Goal: Transaction & Acquisition: Purchase product/service

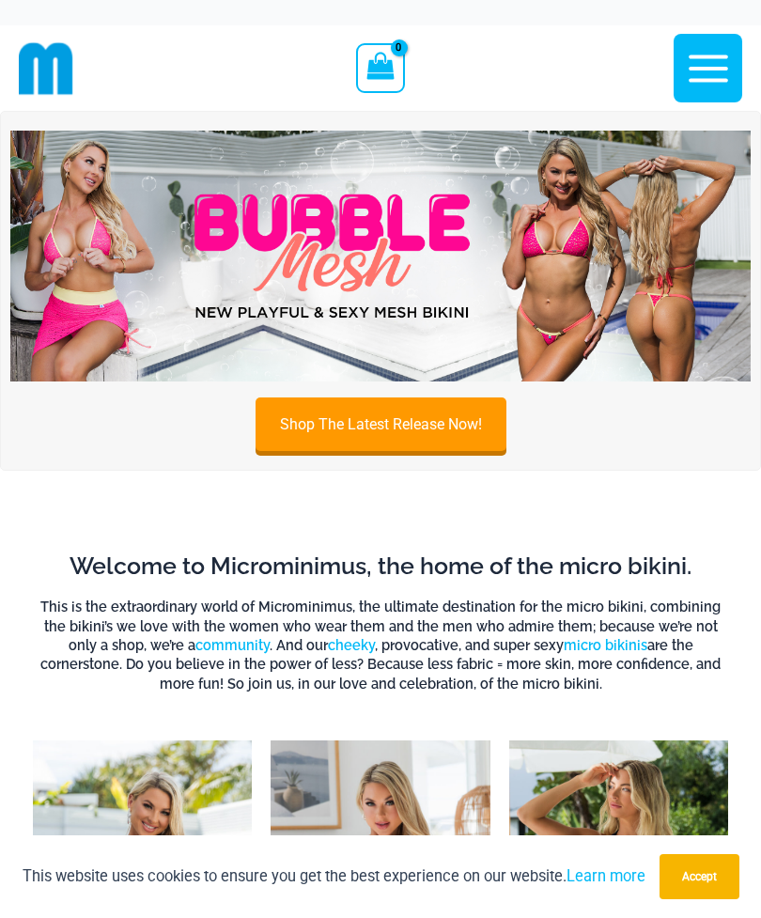
click at [709, 88] on icon "button" at bounding box center [708, 68] width 47 height 47
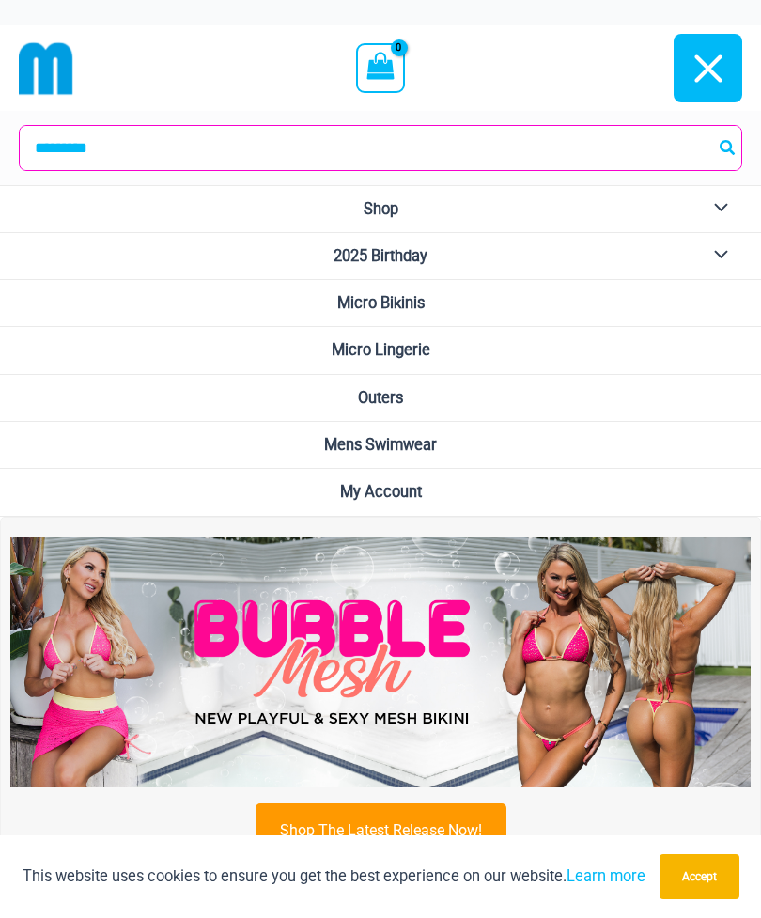
click at [448, 256] on link "2025 Birthday" at bounding box center [380, 256] width 761 height 47
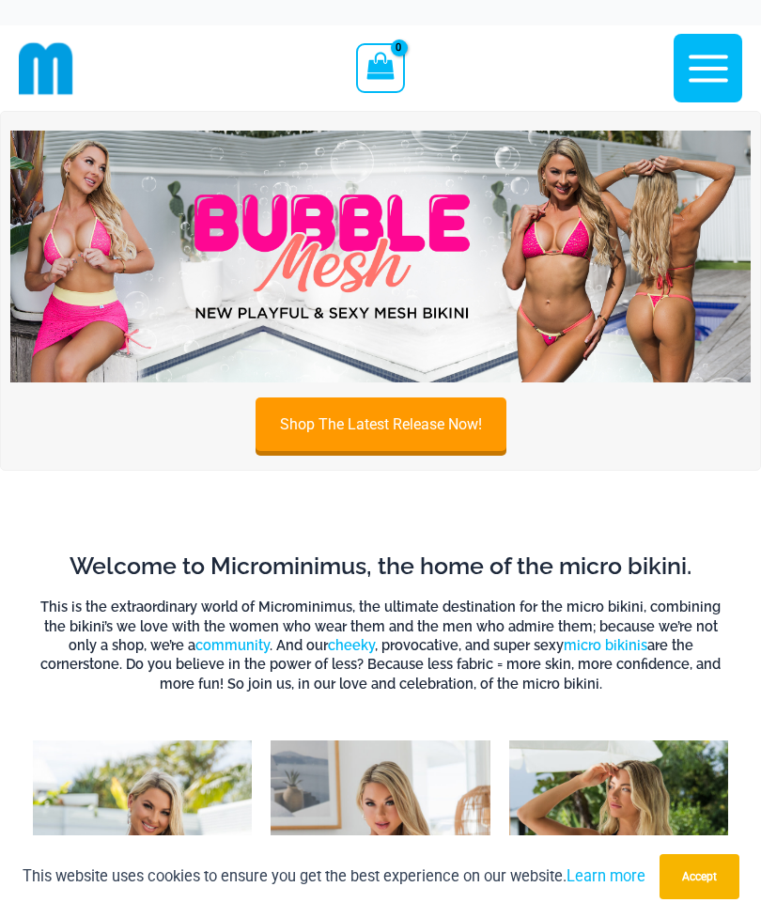
click at [708, 73] on icon "button" at bounding box center [708, 68] width 47 height 47
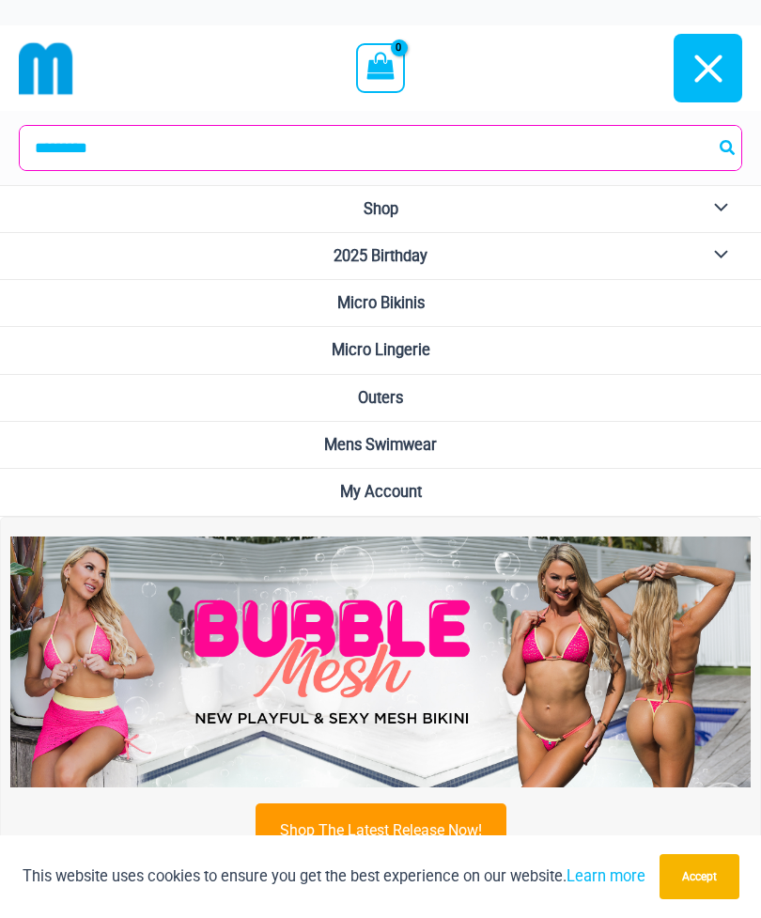
click at [415, 307] on span "Micro Bikinis" at bounding box center [380, 303] width 87 height 18
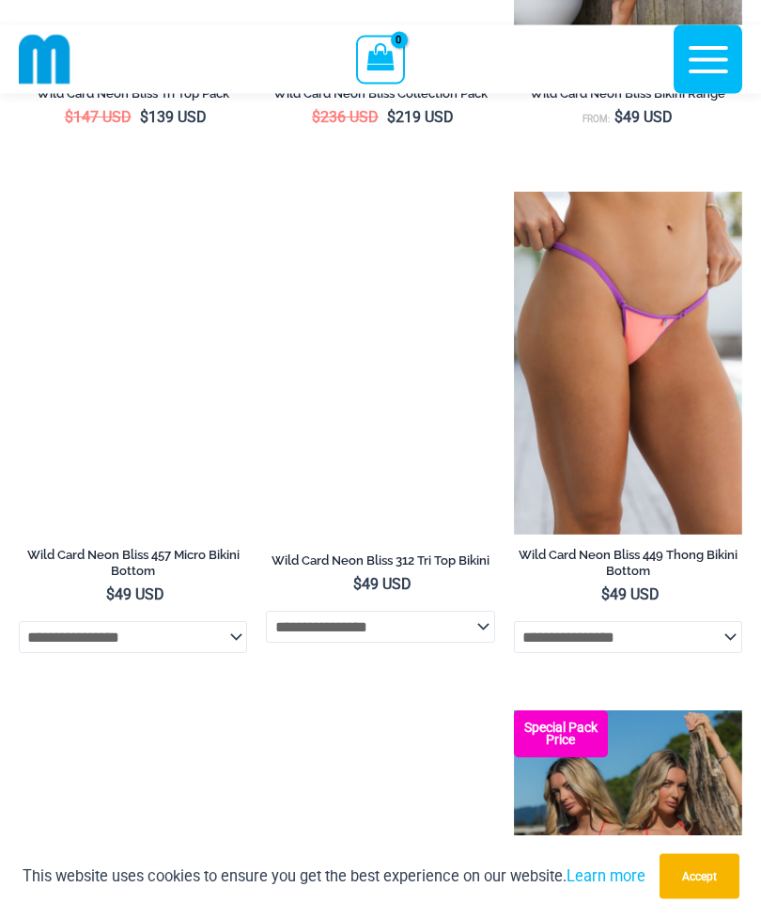
scroll to position [2484, 0]
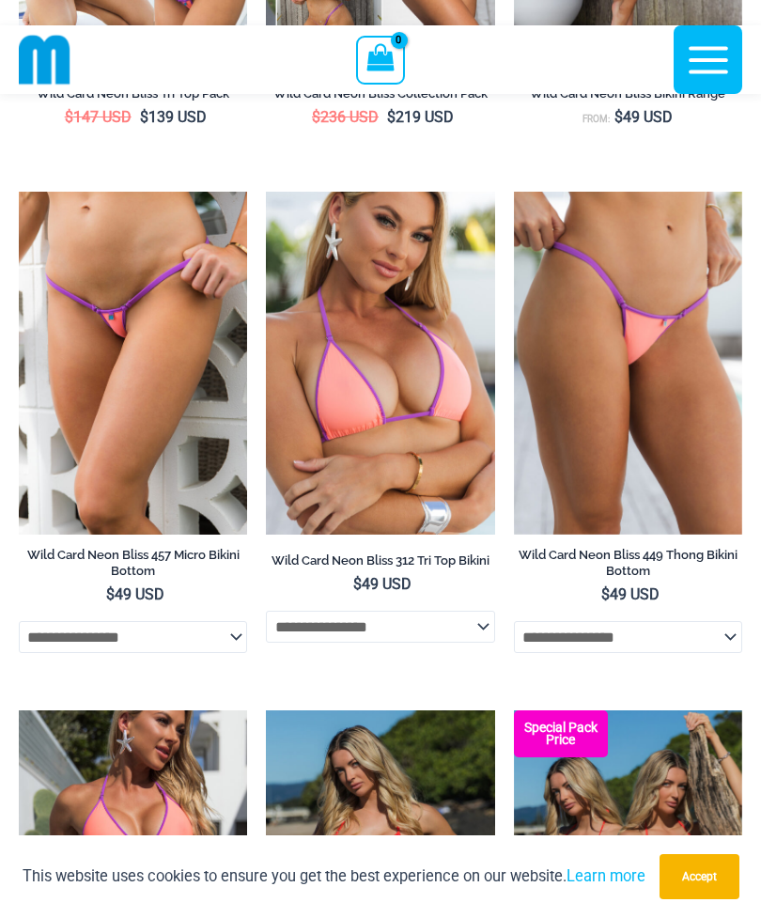
click at [19, 192] on img at bounding box center [19, 192] width 0 height 0
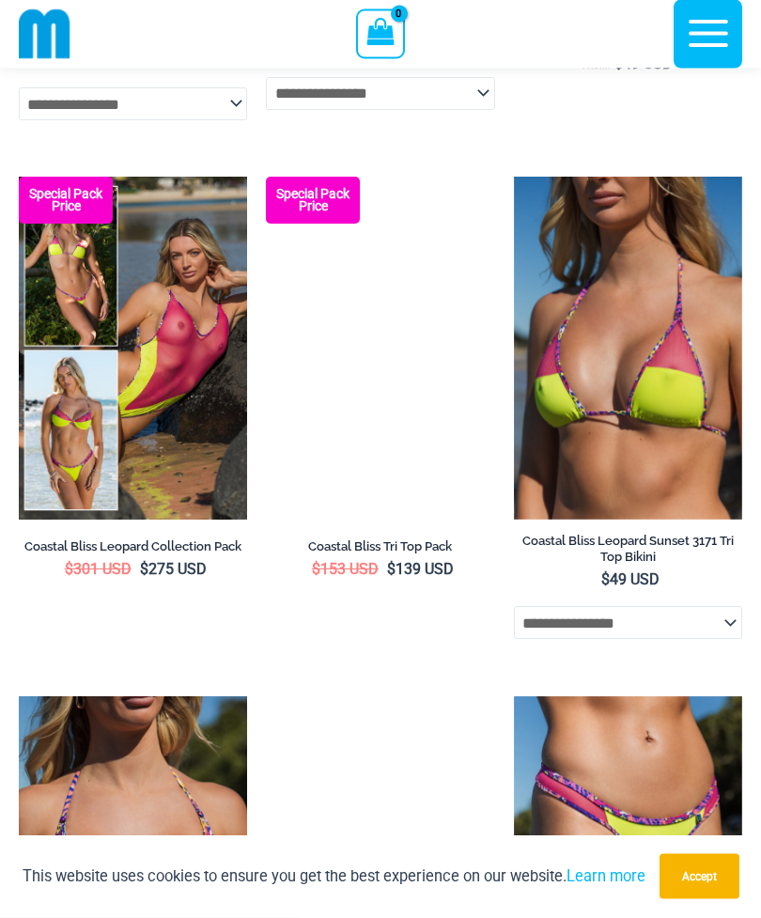
scroll to position [4564, 0]
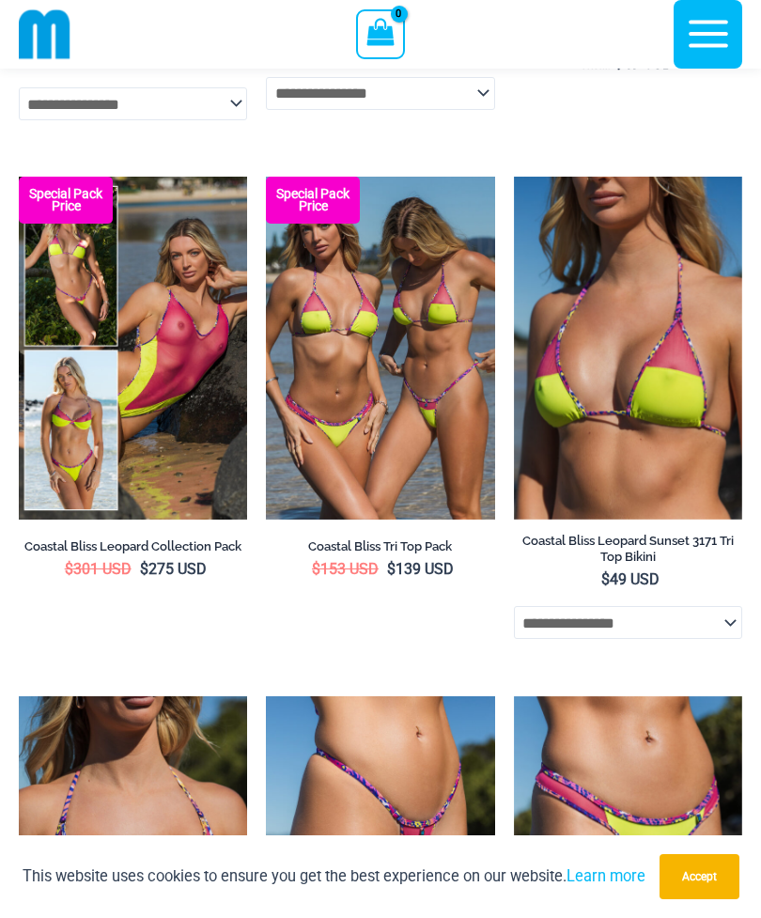
click at [19, 177] on img at bounding box center [19, 177] width 0 height 0
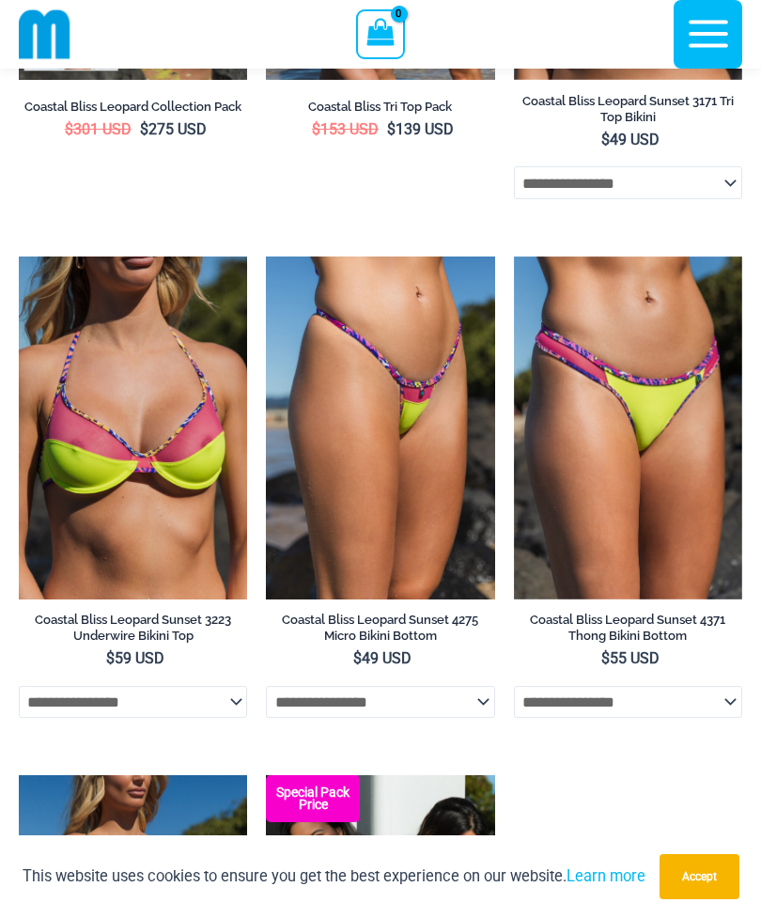
scroll to position [5003, 0]
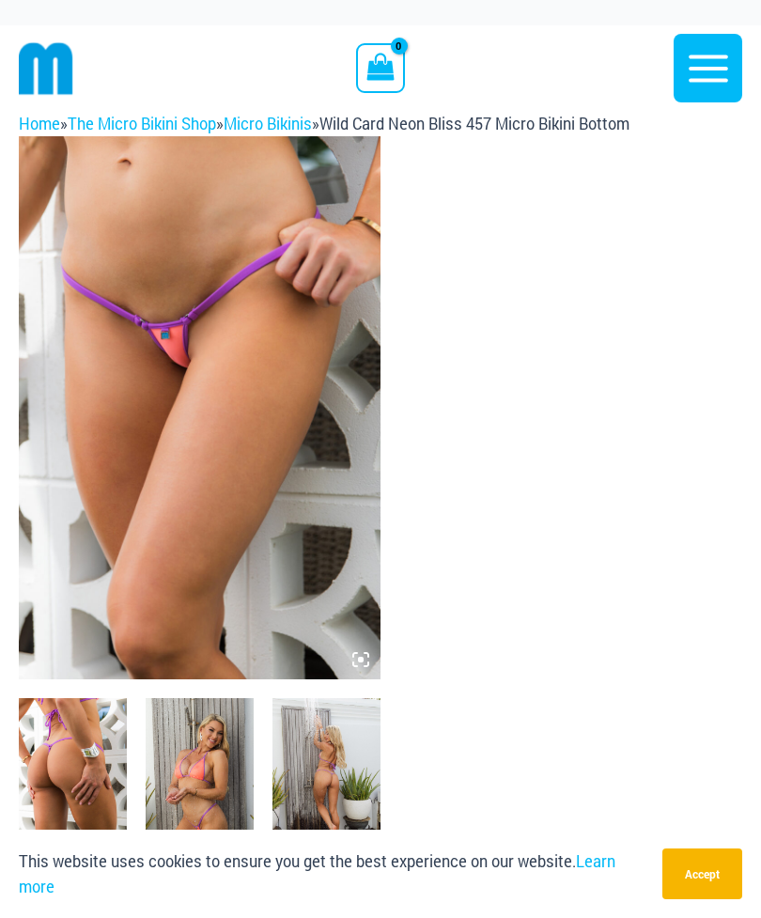
click at [227, 491] on img at bounding box center [200, 407] width 362 height 543
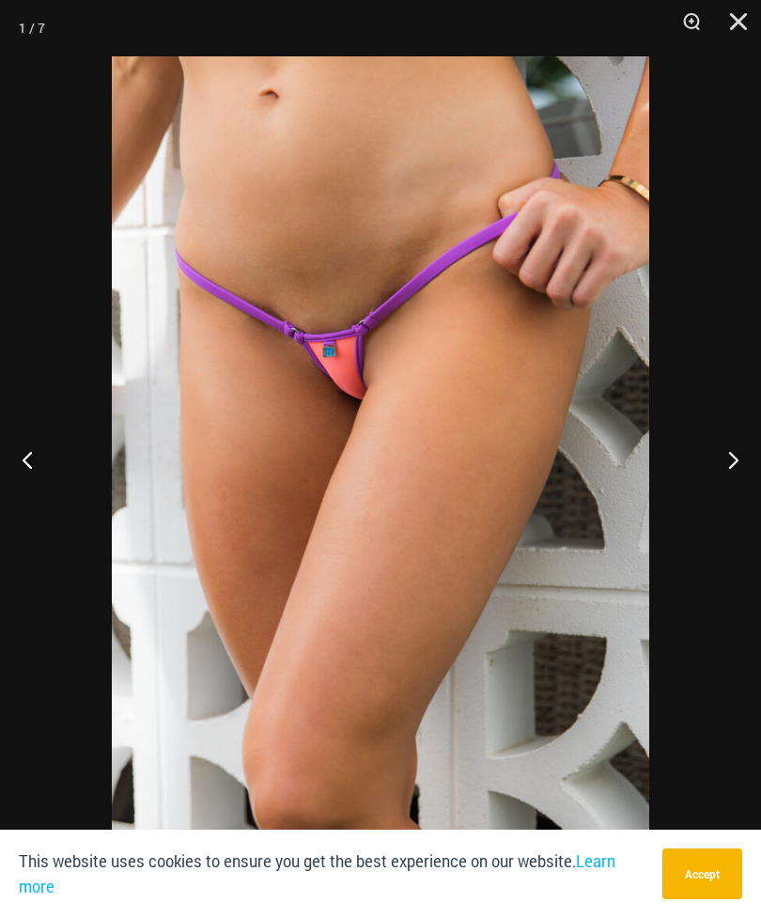
click at [730, 463] on button "Next" at bounding box center [726, 460] width 70 height 94
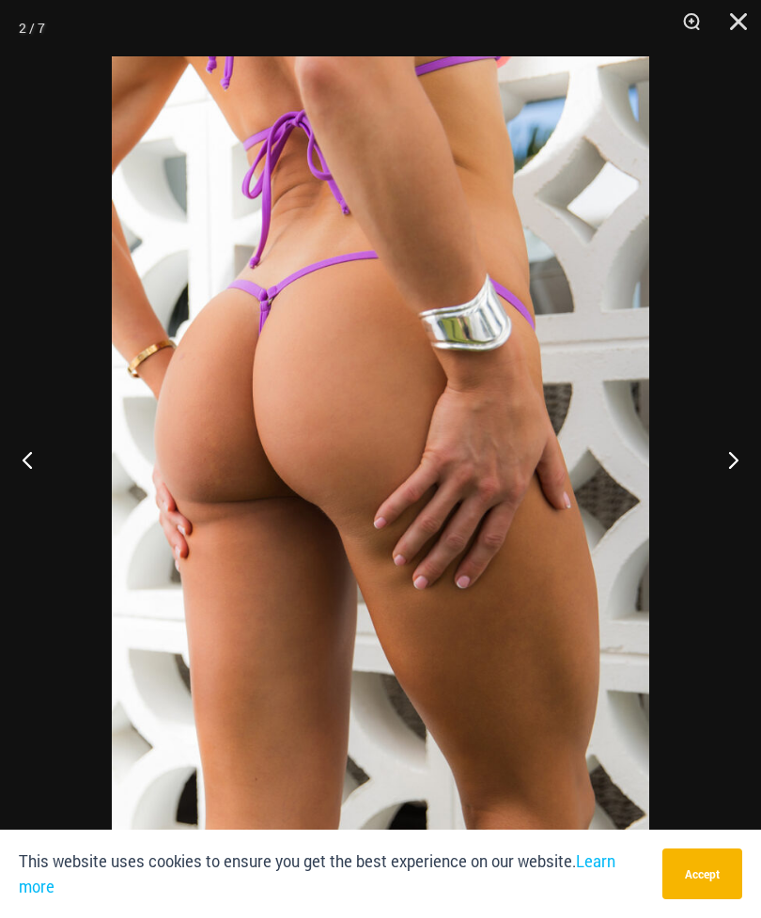
click at [726, 461] on button "Next" at bounding box center [726, 460] width 70 height 94
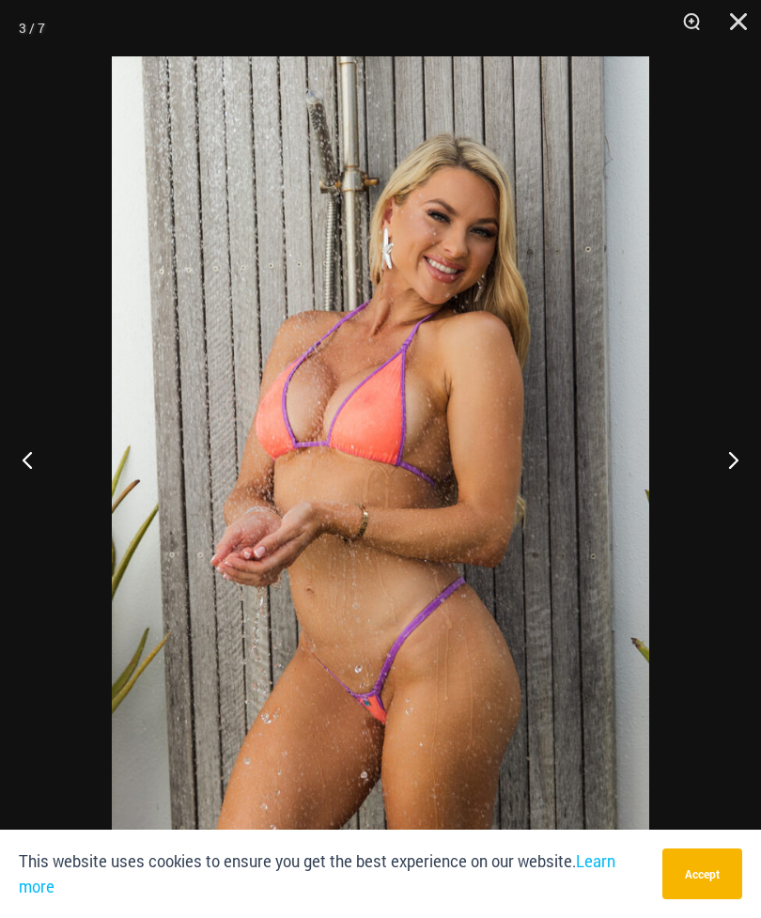
click at [727, 472] on button "Next" at bounding box center [726, 460] width 70 height 94
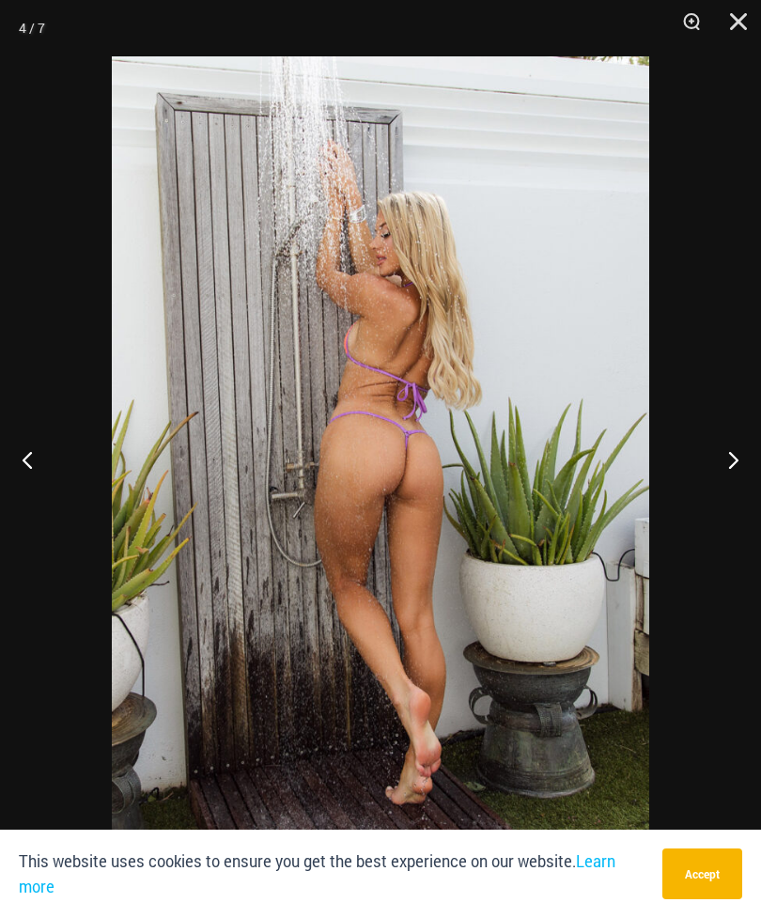
click at [725, 465] on button "Next" at bounding box center [726, 460] width 70 height 94
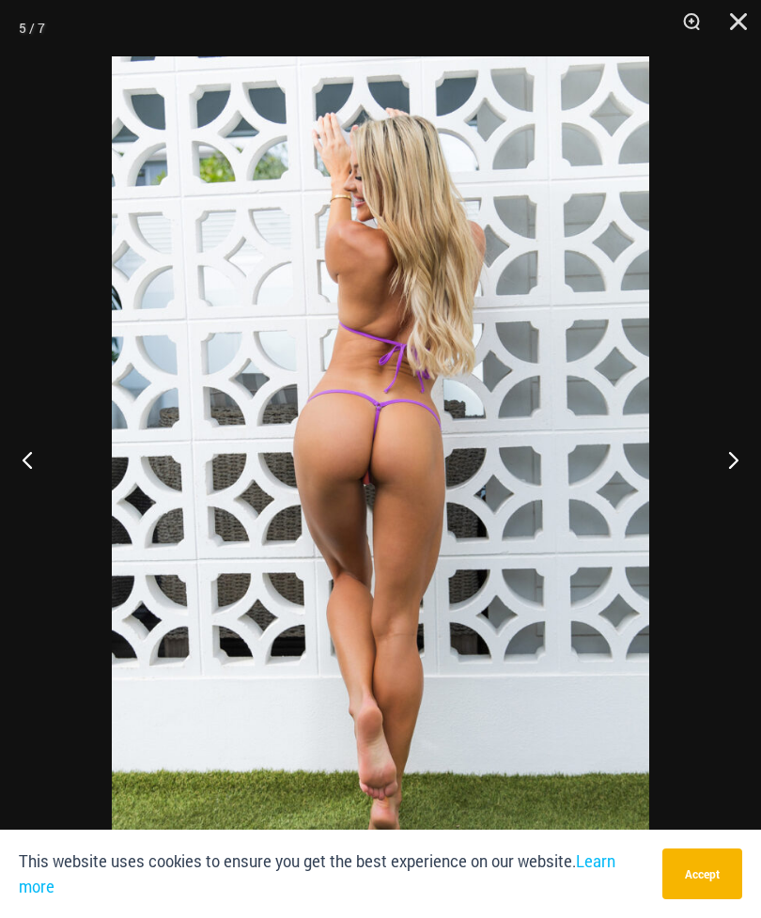
click at [727, 468] on button "Next" at bounding box center [726, 460] width 70 height 94
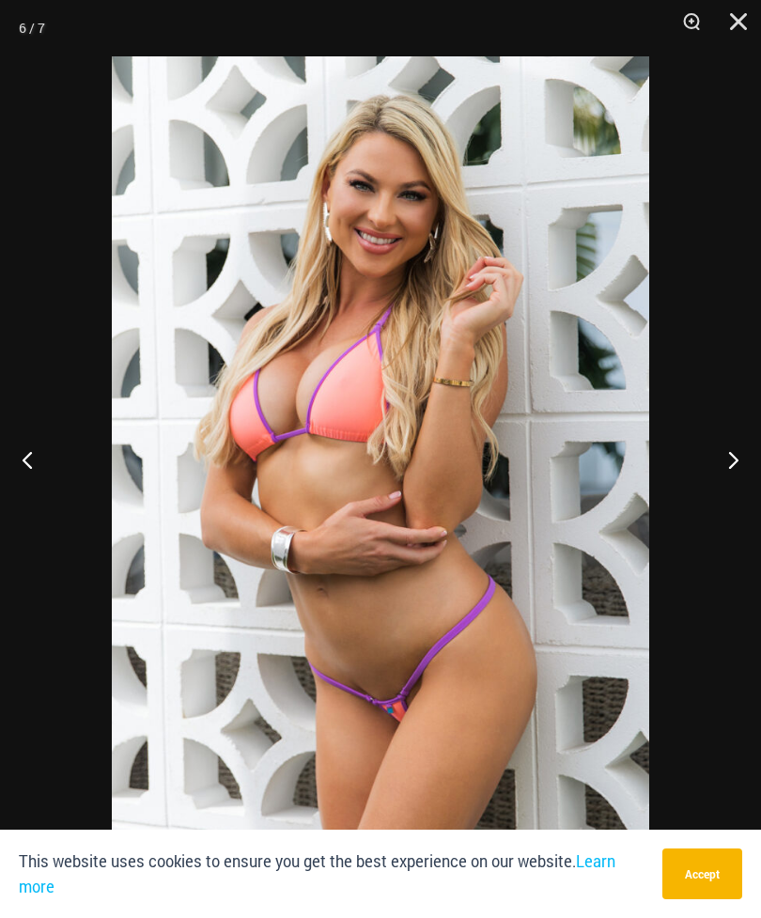
click at [727, 472] on button "Next" at bounding box center [726, 460] width 70 height 94
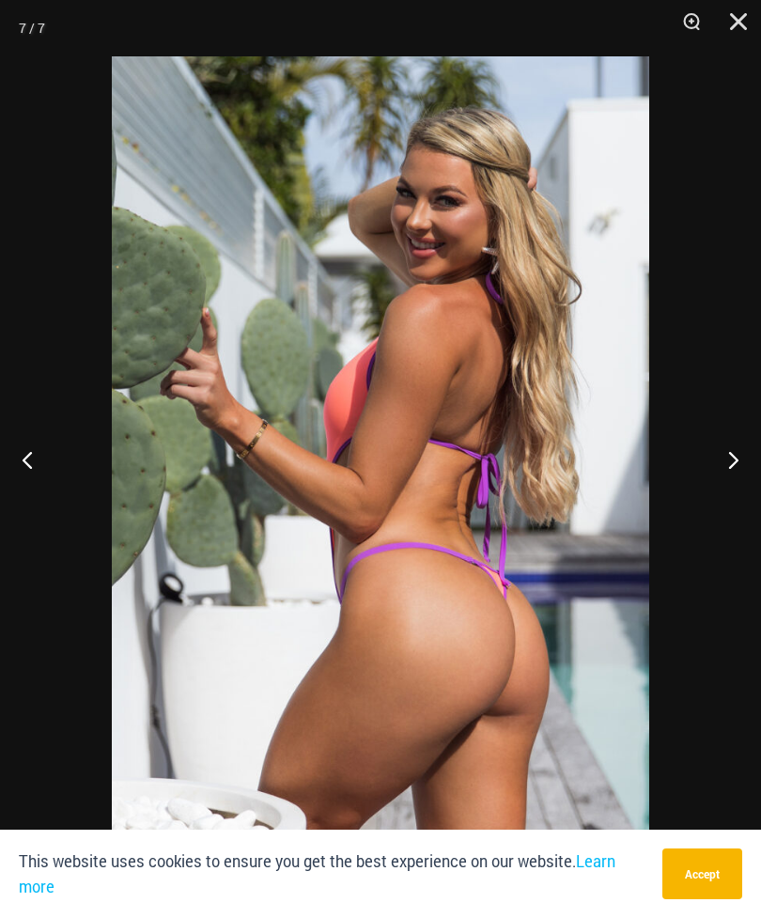
click at [725, 474] on button "Next" at bounding box center [726, 460] width 70 height 94
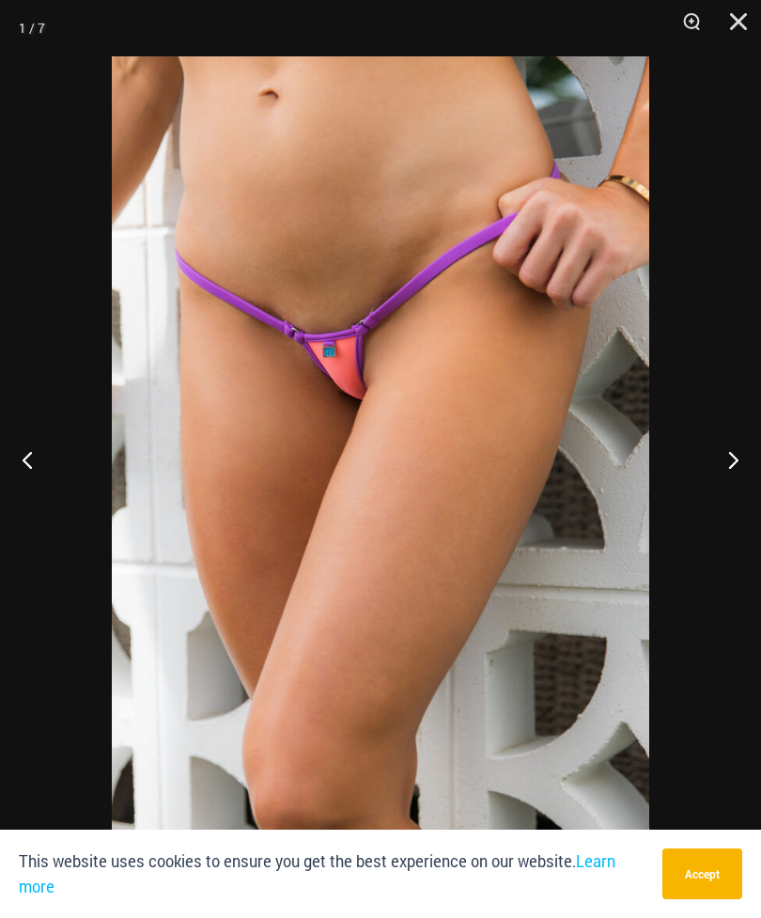
click at [727, 466] on button "Next" at bounding box center [726, 460] width 70 height 94
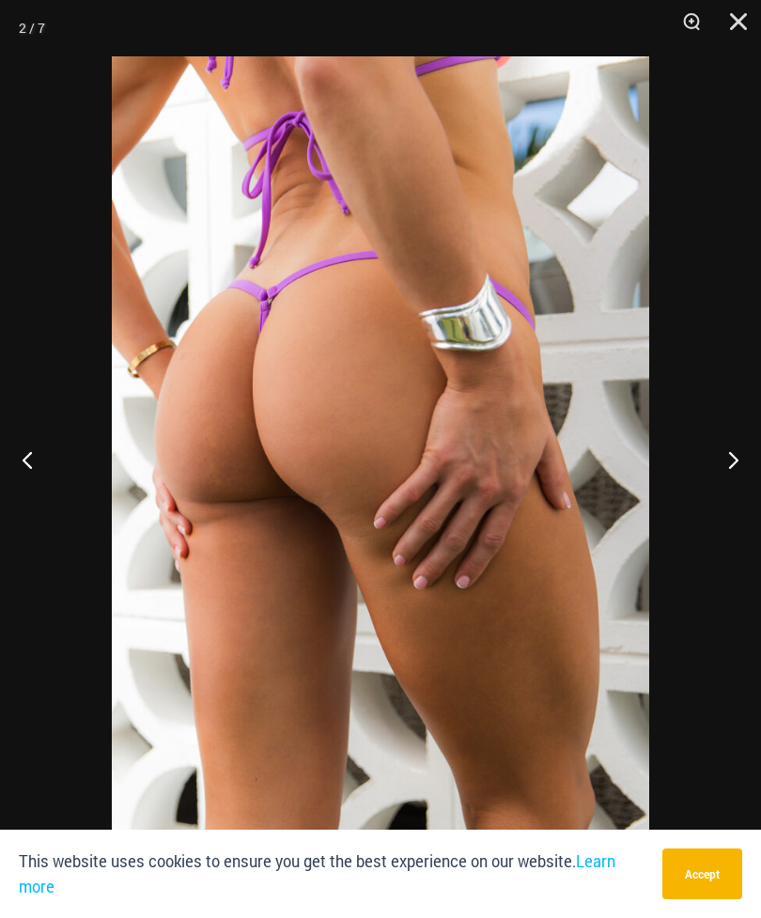
click at [736, 465] on button "Next" at bounding box center [726, 460] width 70 height 94
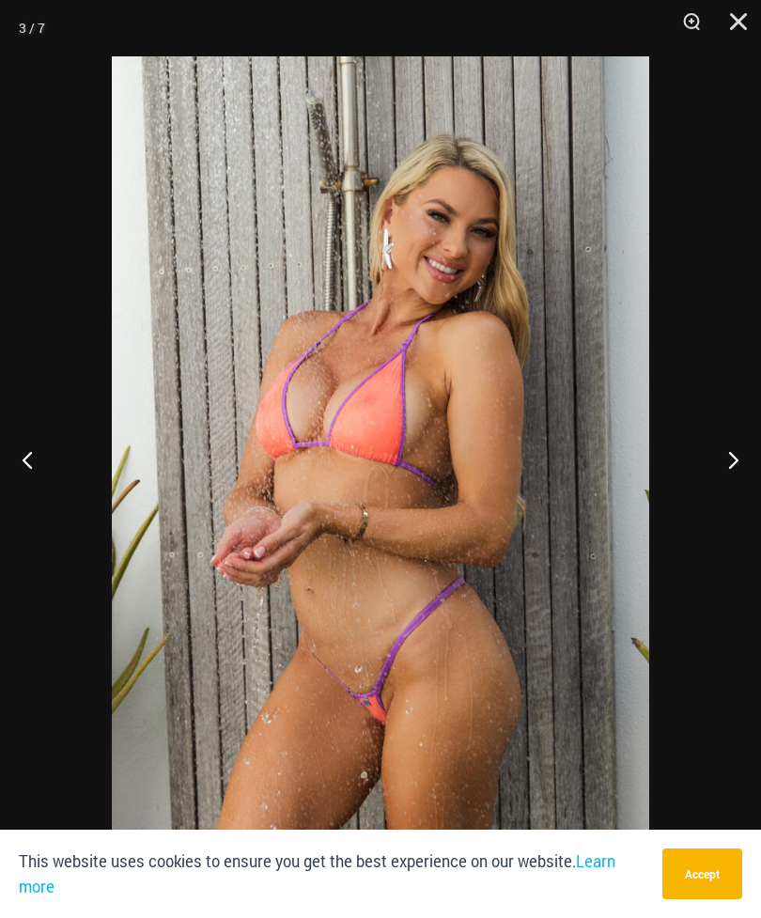
click at [746, 25] on button "Close" at bounding box center [732, 28] width 47 height 56
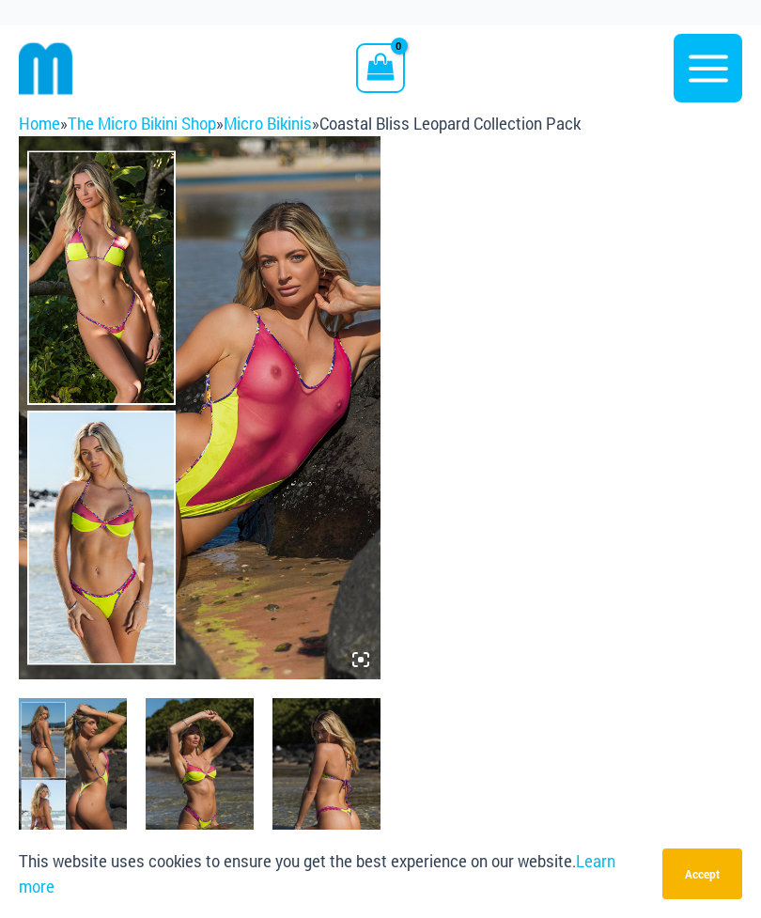
click at [282, 555] on img at bounding box center [200, 407] width 362 height 543
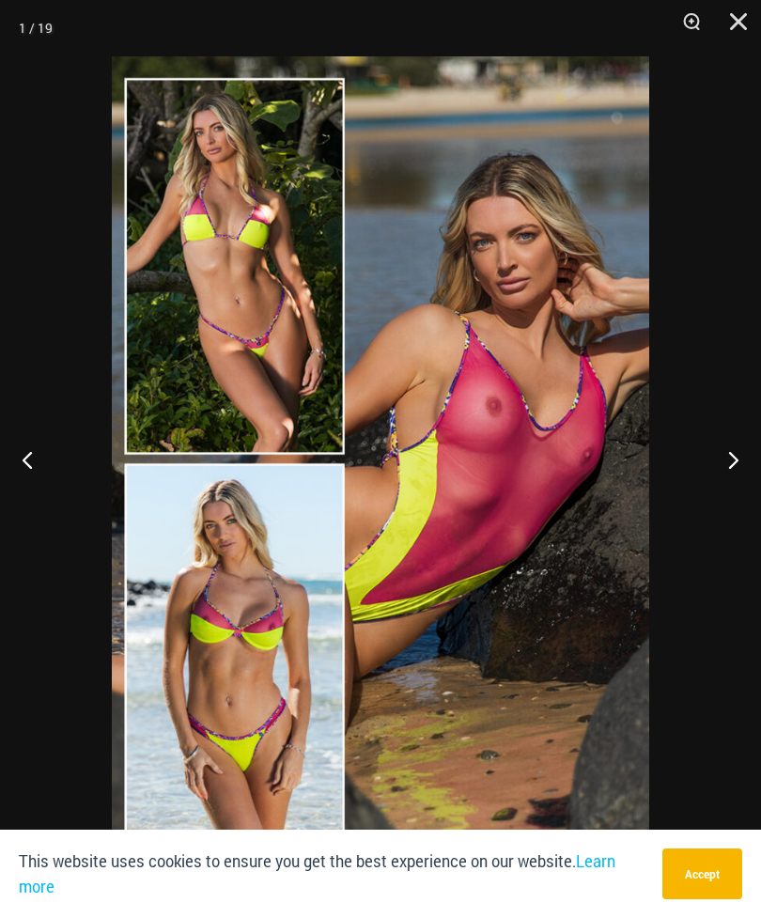
click at [731, 464] on button "Next" at bounding box center [726, 460] width 70 height 94
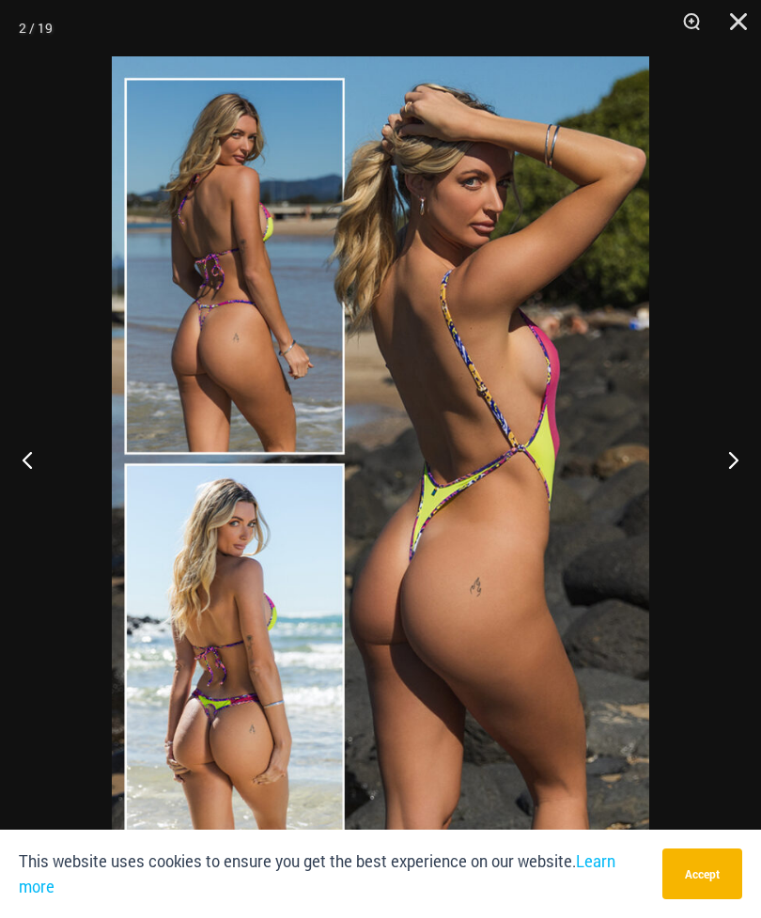
click at [728, 472] on button "Next" at bounding box center [726, 460] width 70 height 94
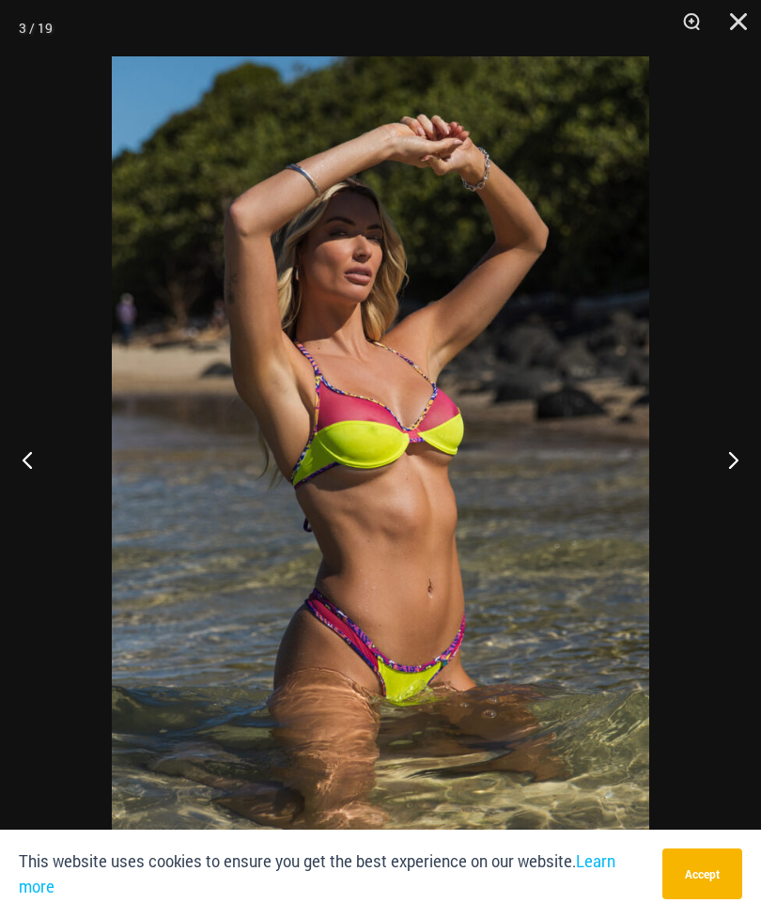
click at [735, 474] on button "Next" at bounding box center [726, 460] width 70 height 94
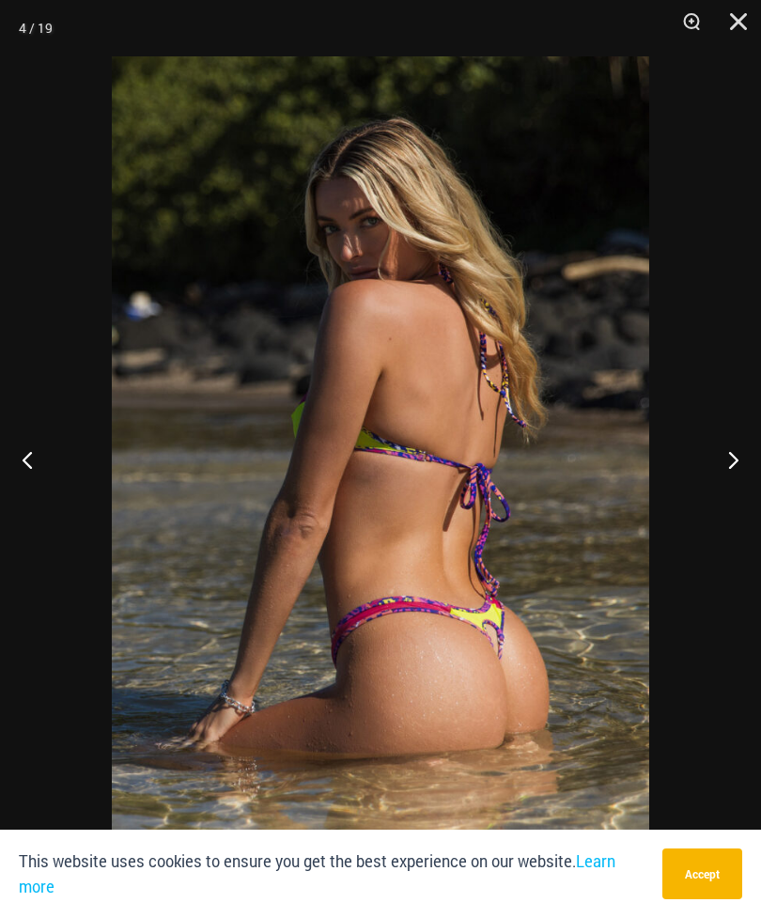
click at [725, 470] on button "Next" at bounding box center [726, 460] width 70 height 94
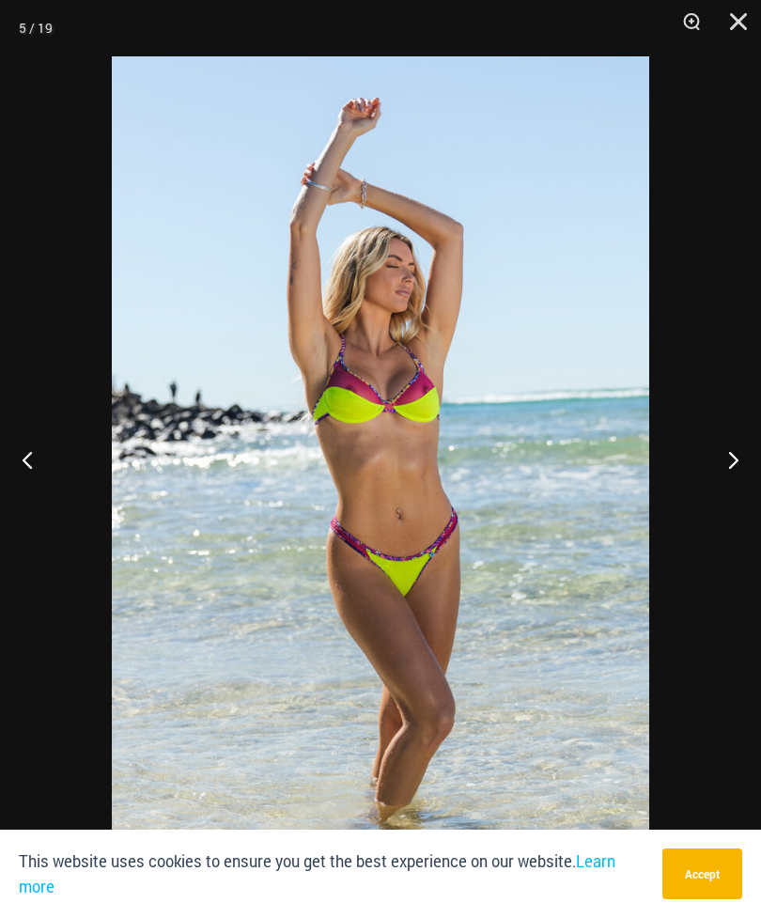
click at [735, 471] on button "Next" at bounding box center [726, 460] width 70 height 94
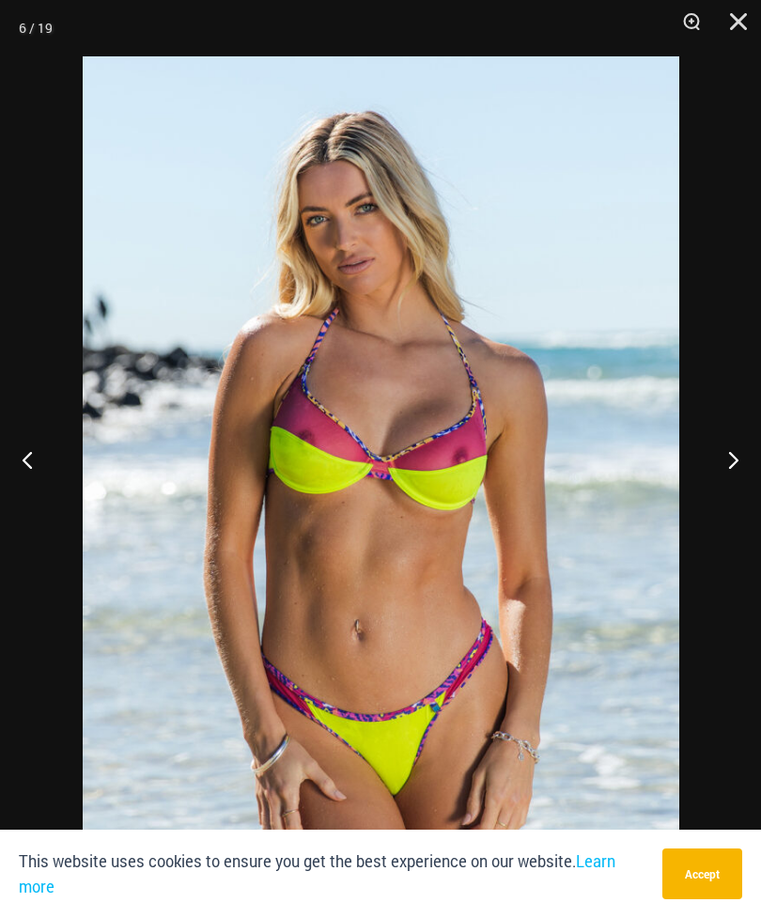
click at [726, 465] on button "Next" at bounding box center [726, 460] width 70 height 94
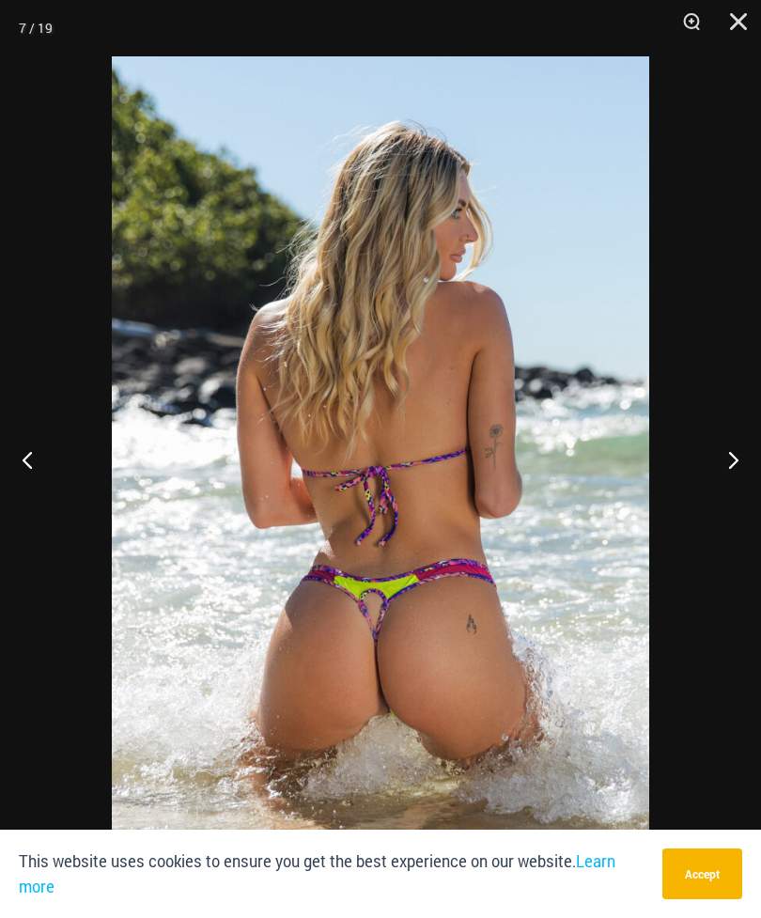
click at [732, 467] on button "Next" at bounding box center [726, 460] width 70 height 94
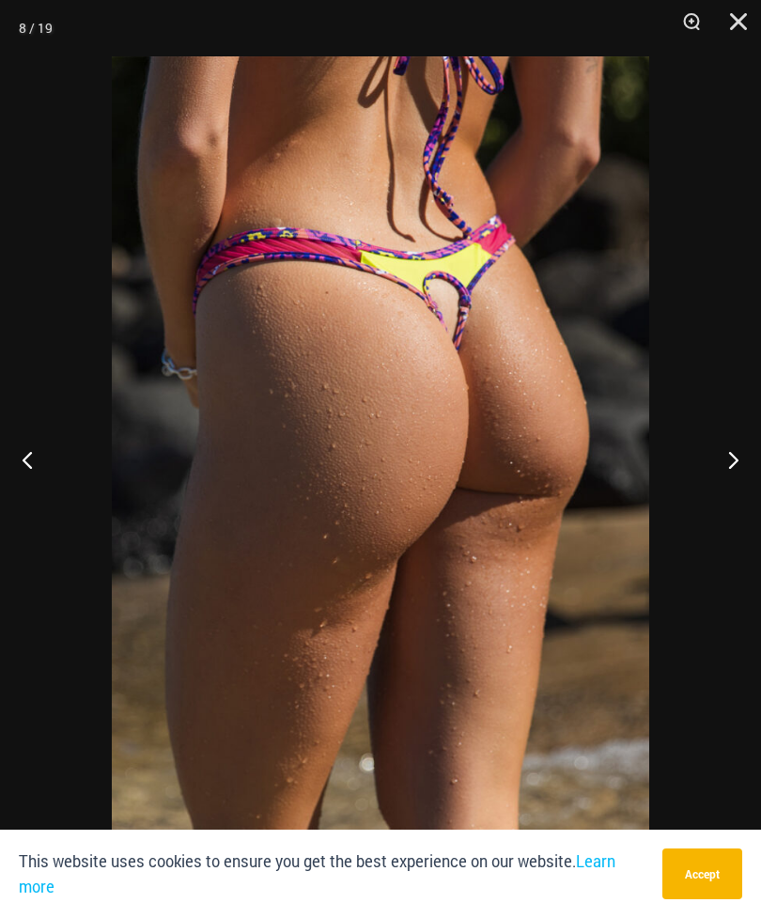
click at [721, 502] on button "Next" at bounding box center [726, 460] width 70 height 94
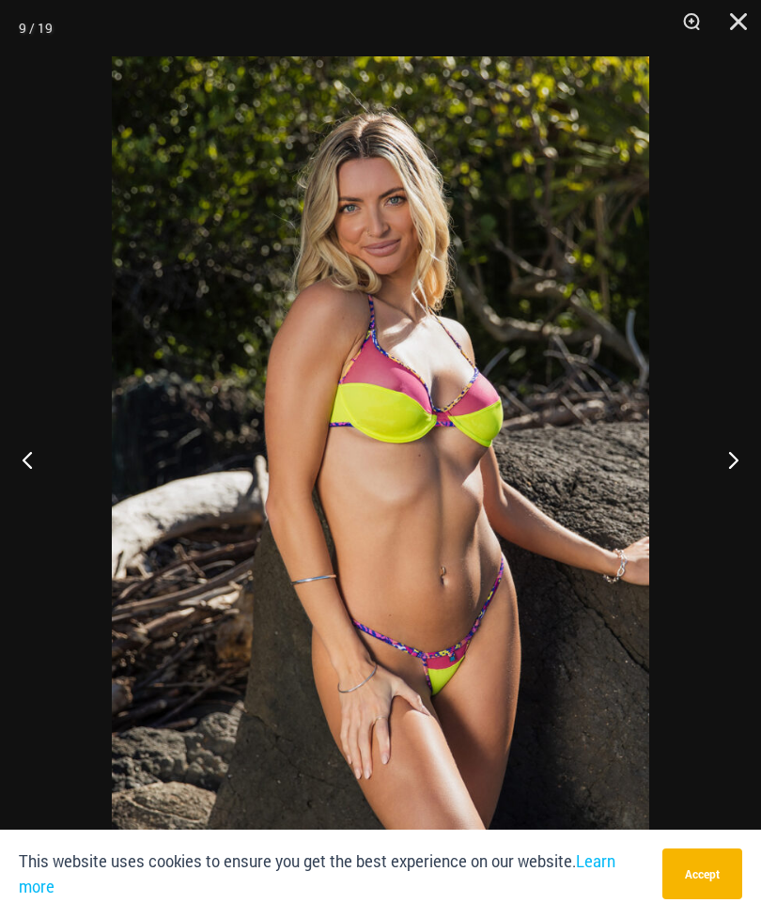
click at [729, 472] on button "Next" at bounding box center [726, 460] width 70 height 94
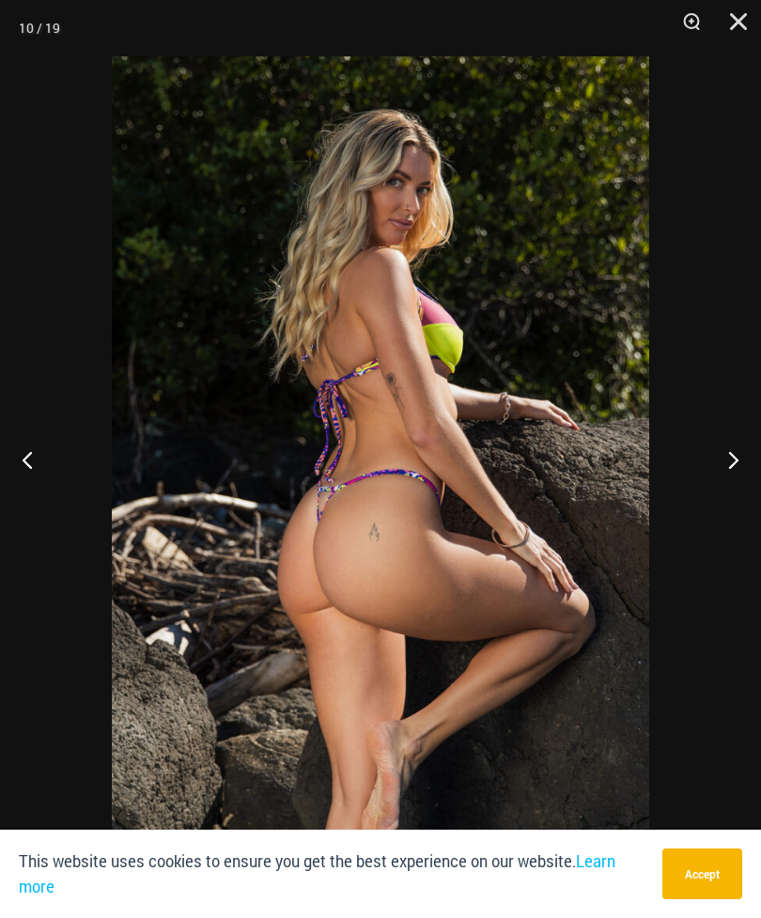
click at [729, 466] on button "Next" at bounding box center [726, 460] width 70 height 94
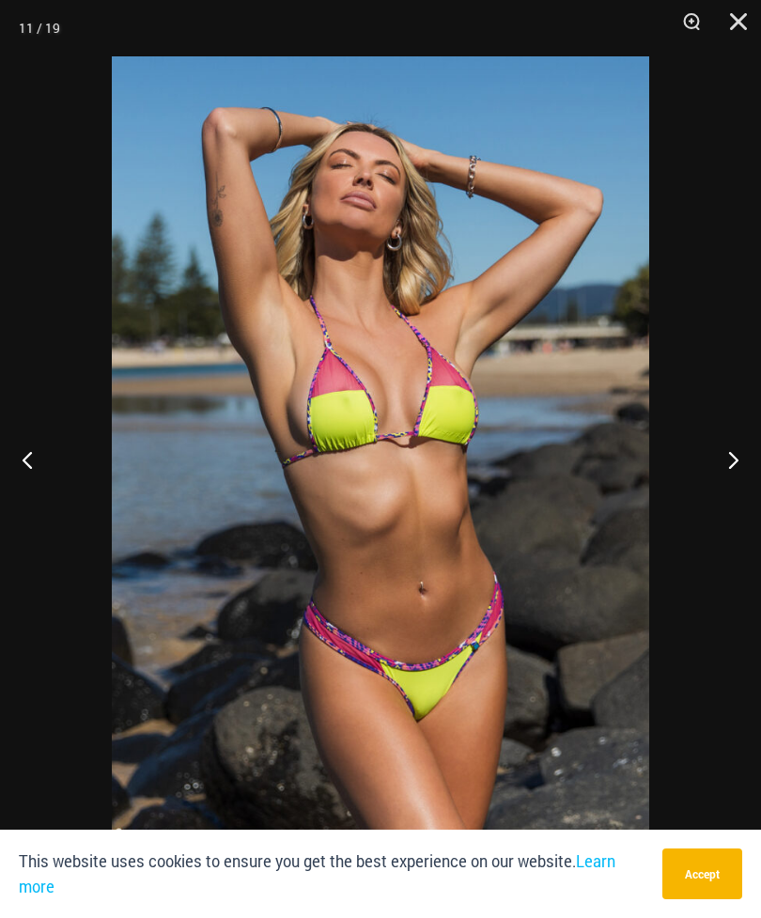
click at [734, 456] on button "Next" at bounding box center [726, 460] width 70 height 94
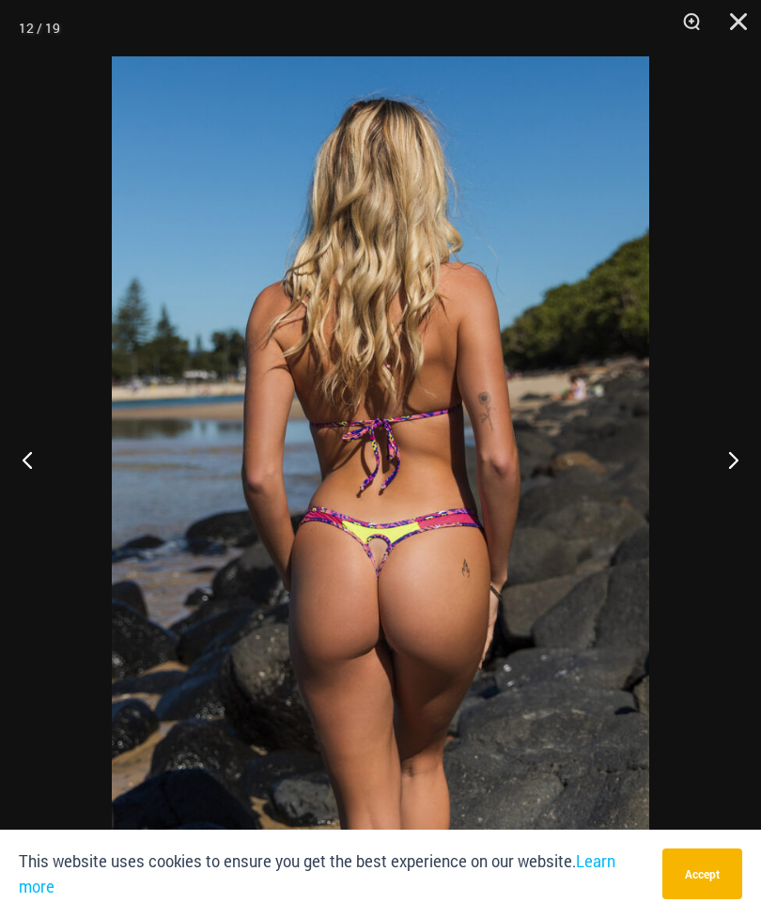
click at [746, 465] on button "Next" at bounding box center [726, 460] width 70 height 94
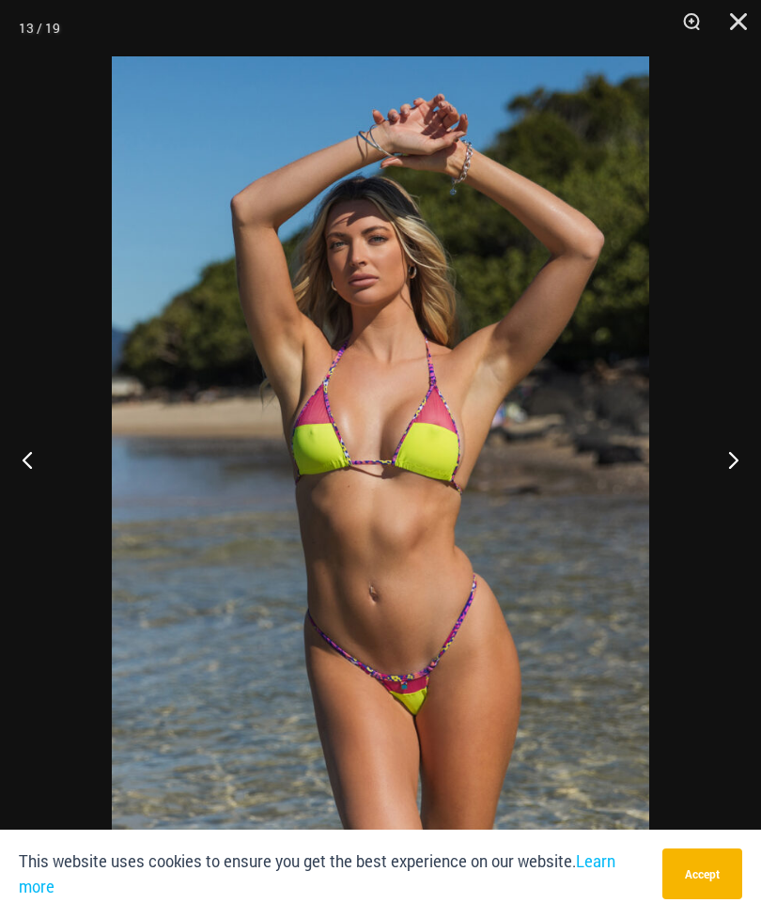
click at [733, 475] on button "Next" at bounding box center [726, 460] width 70 height 94
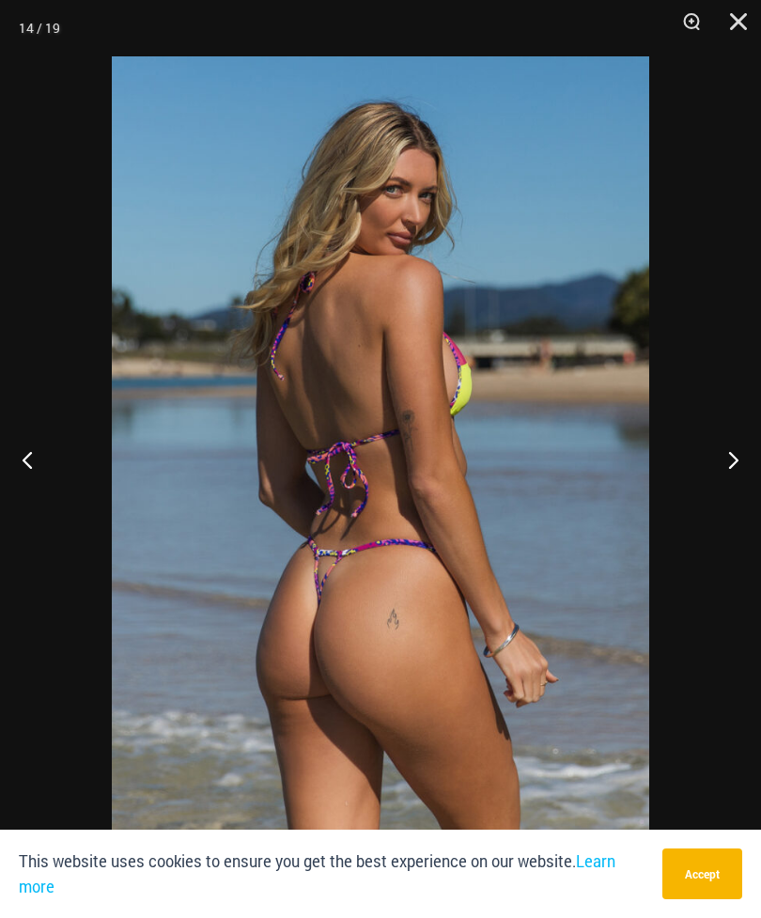
click at [727, 476] on button "Next" at bounding box center [726, 460] width 70 height 94
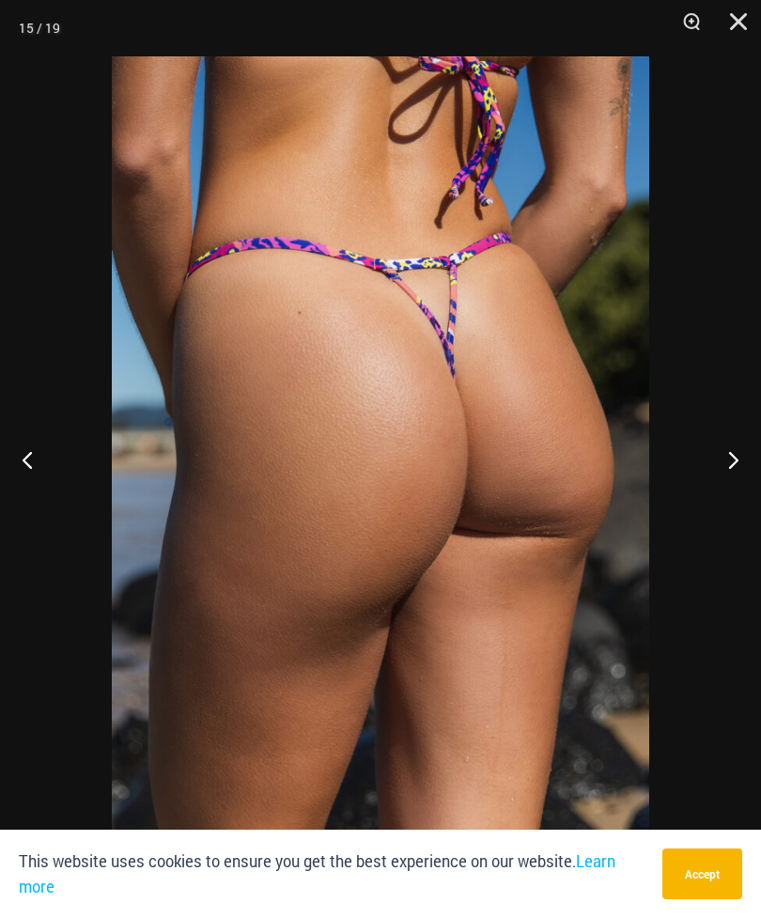
click at [732, 459] on button "Next" at bounding box center [726, 460] width 70 height 94
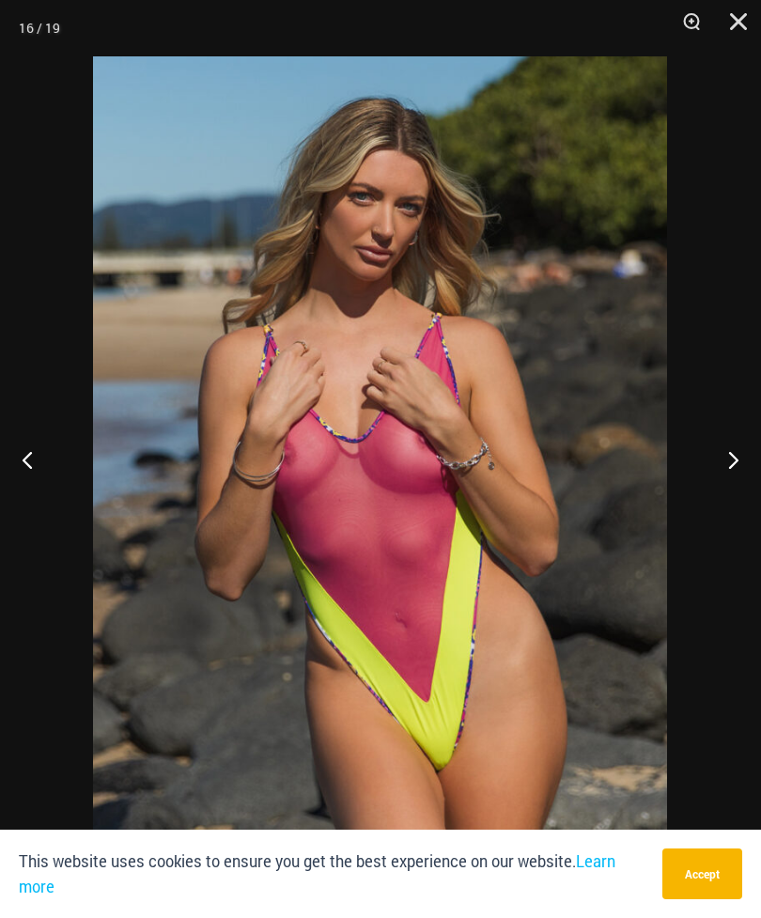
click at [722, 456] on button "Next" at bounding box center [726, 460] width 70 height 94
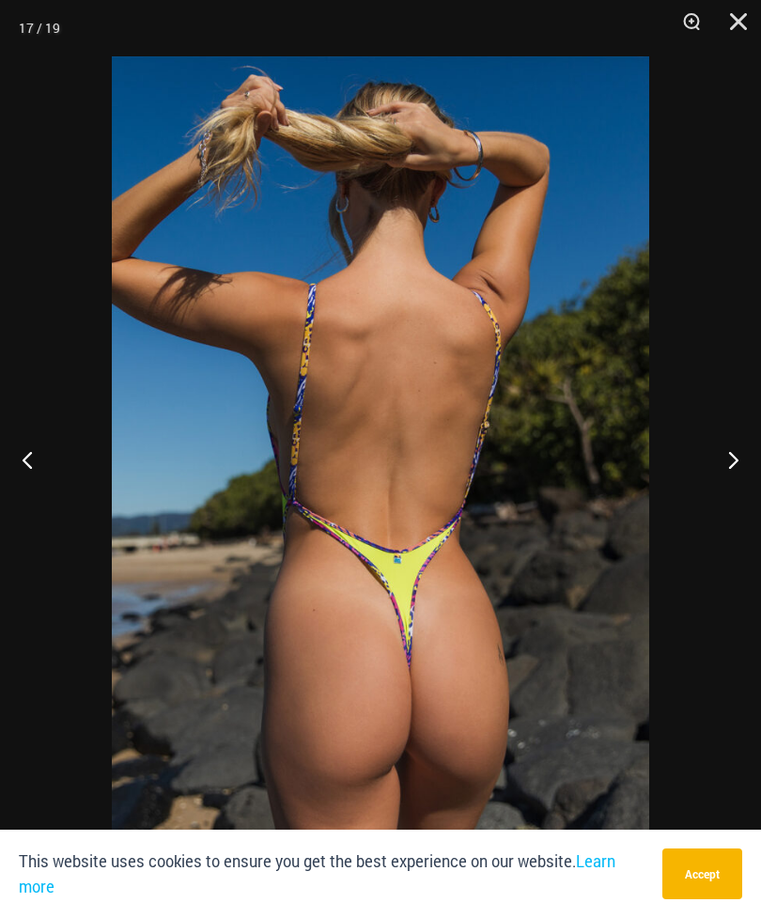
click at [723, 470] on button "Next" at bounding box center [726, 460] width 70 height 94
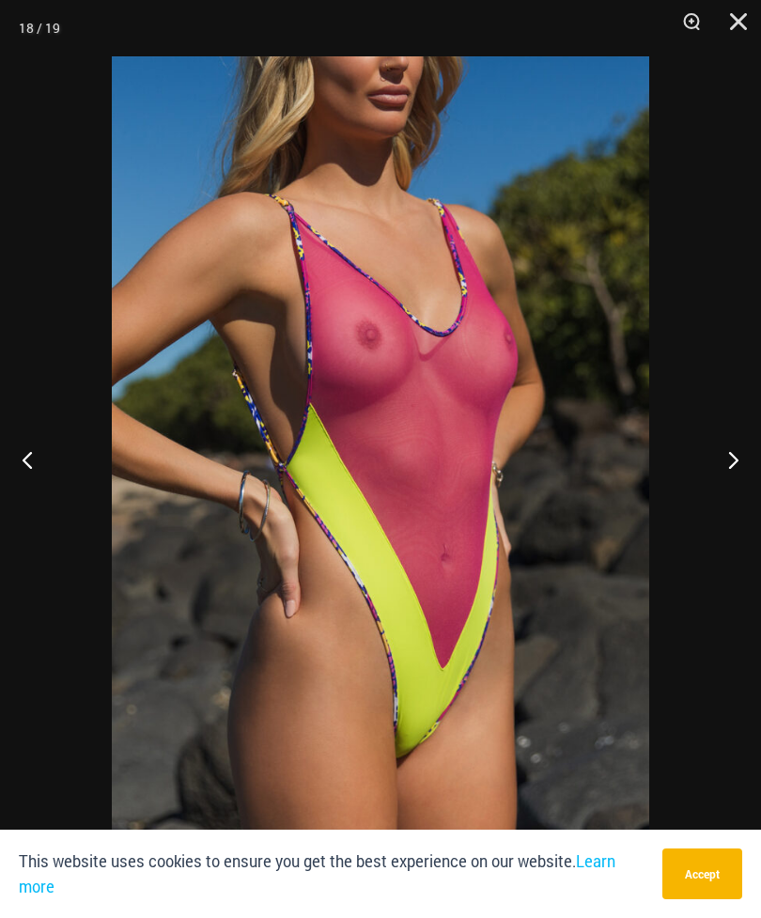
click at [728, 472] on button "Next" at bounding box center [726, 460] width 70 height 94
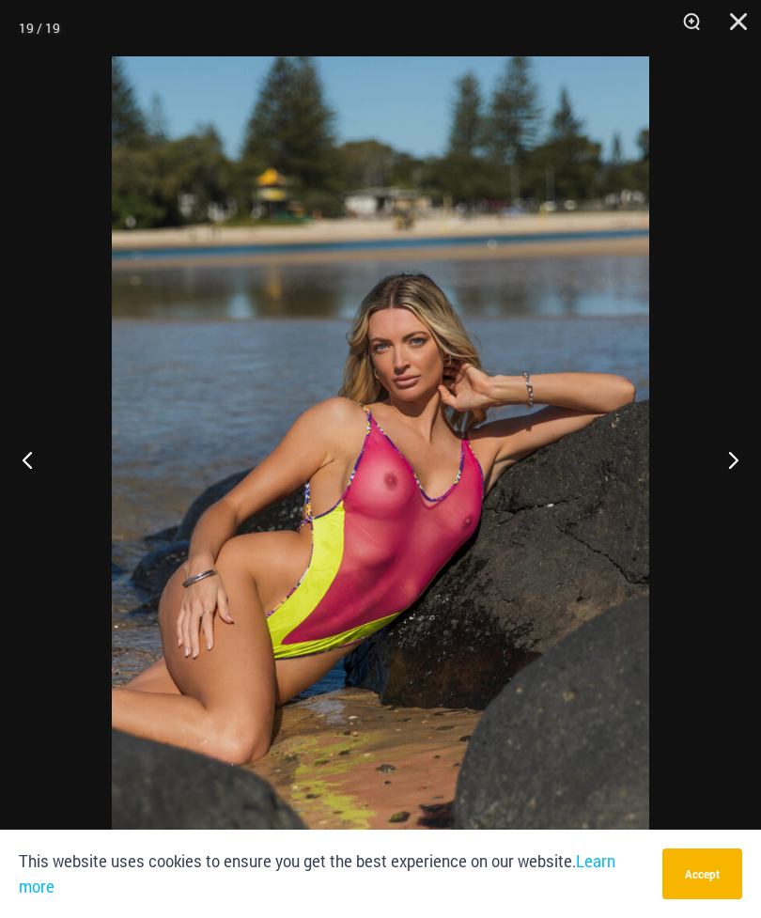
click at [722, 467] on button "Next" at bounding box center [726, 460] width 70 height 94
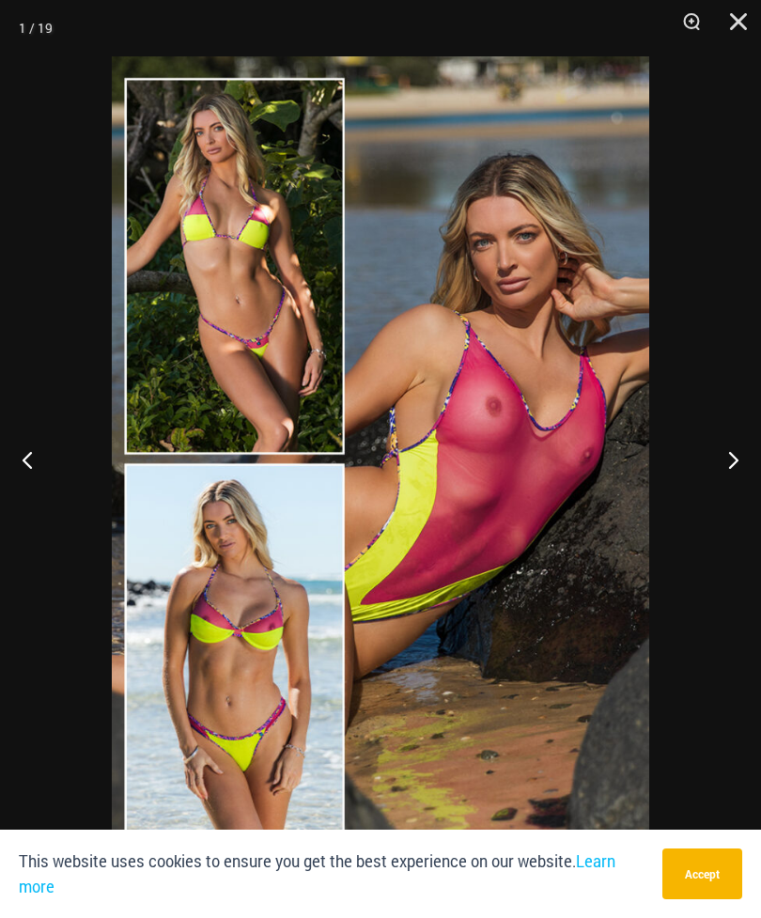
click at [732, 35] on button "Close" at bounding box center [732, 28] width 47 height 56
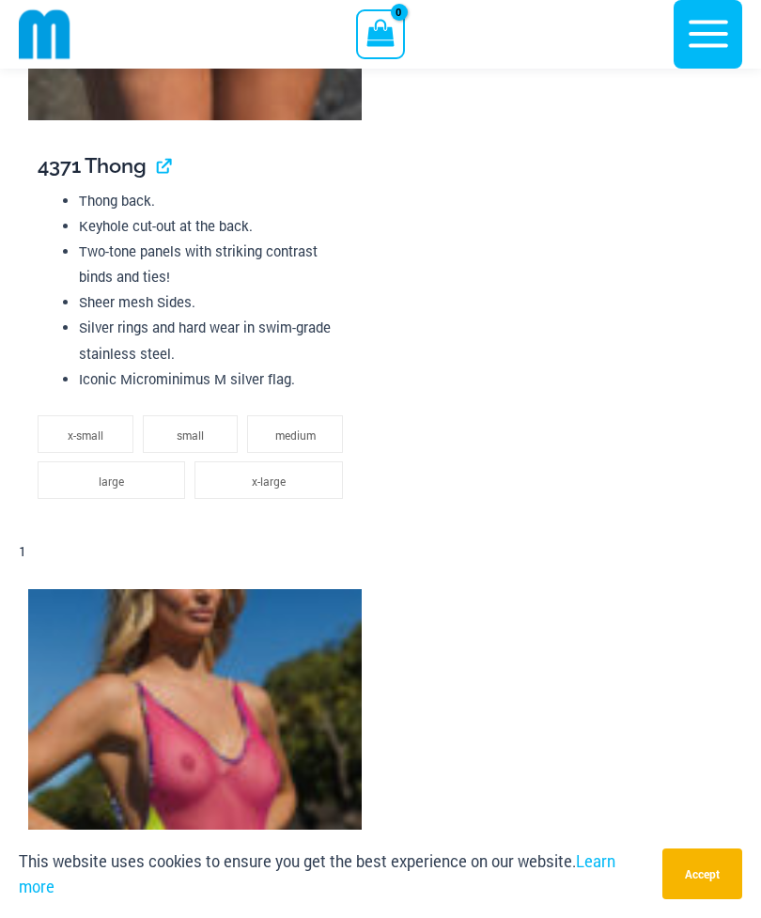
scroll to position [6102, 0]
